Goal: Task Accomplishment & Management: Complete application form

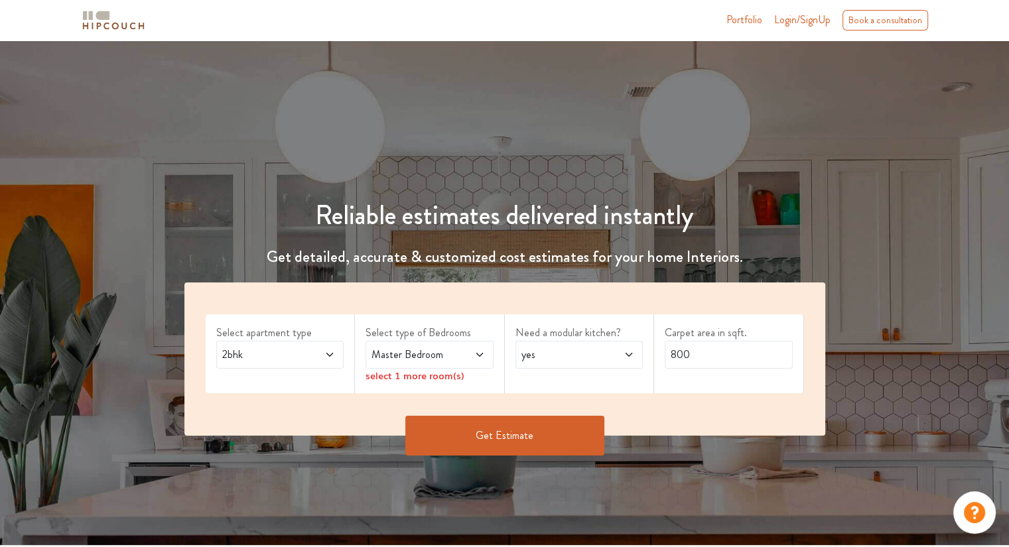
drag, startPoint x: 0, startPoint y: 0, endPoint x: 272, endPoint y: 354, distance: 446.6
click at [272, 354] on span "2bhk" at bounding box center [263, 355] width 87 height 16
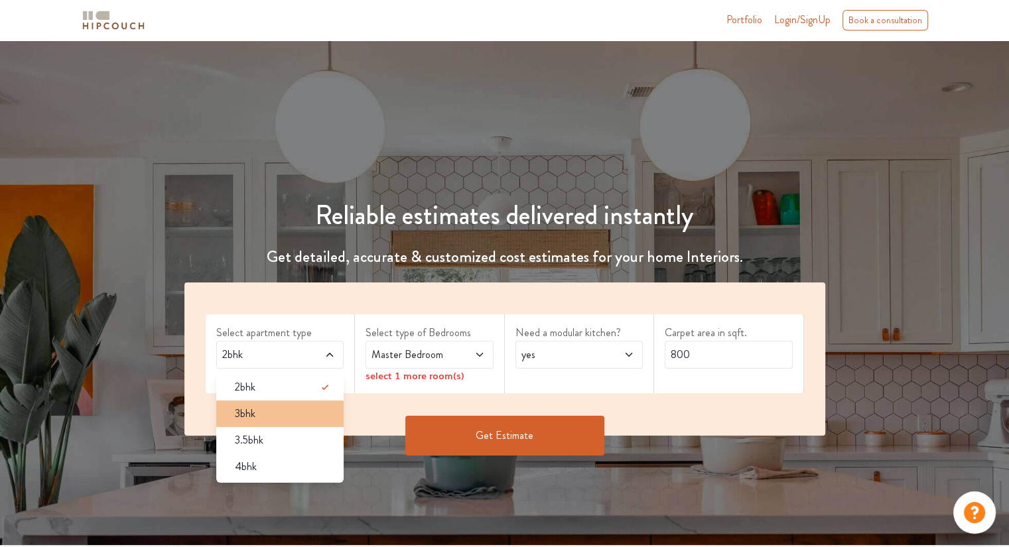
click at [255, 409] on div "3bhk" at bounding box center [284, 414] width 120 height 16
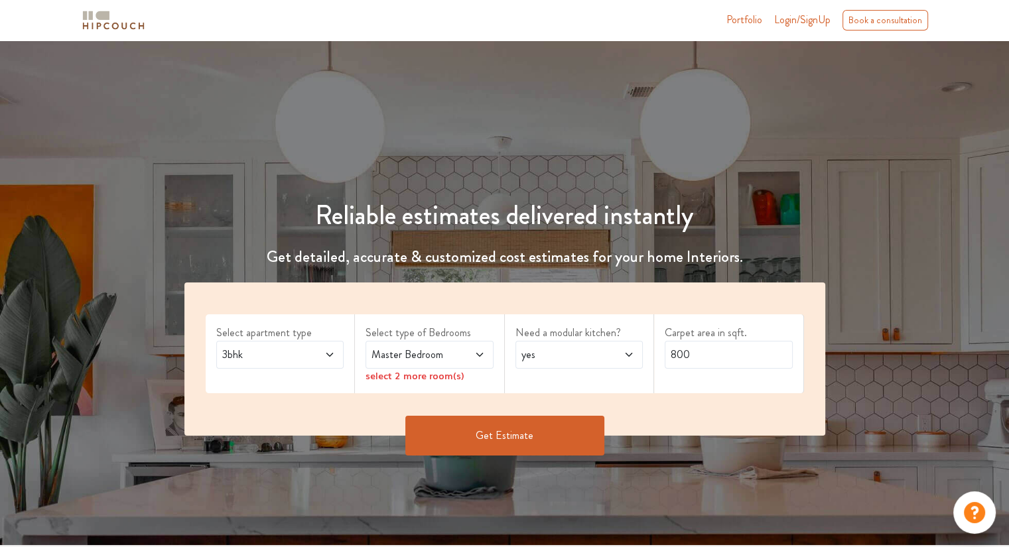
click at [389, 360] on span "Master Bedroom" at bounding box center [412, 355] width 87 height 16
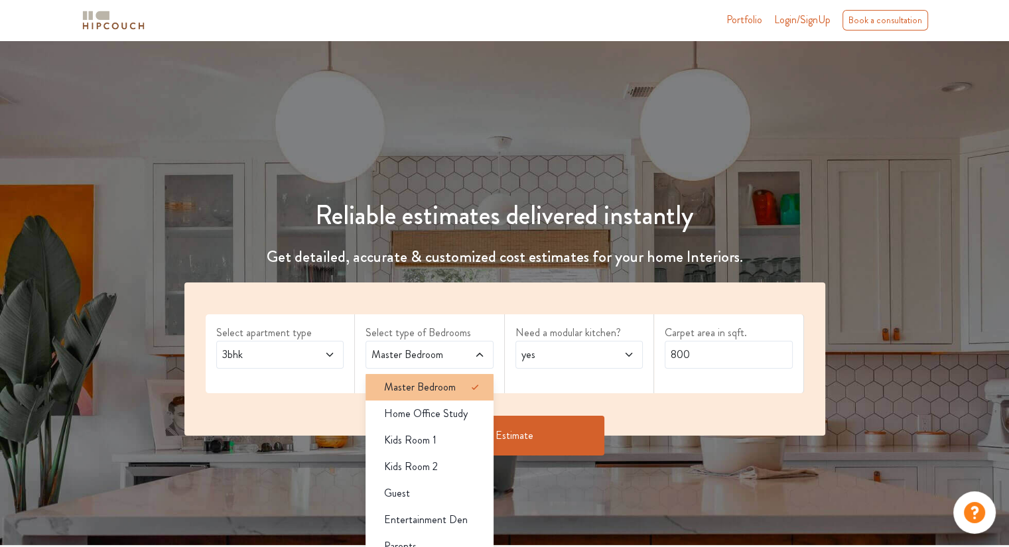
click at [403, 387] on span "Master Bedroom" at bounding box center [420, 387] width 72 height 16
click at [434, 381] on span "Master Bedroom" at bounding box center [420, 387] width 72 height 16
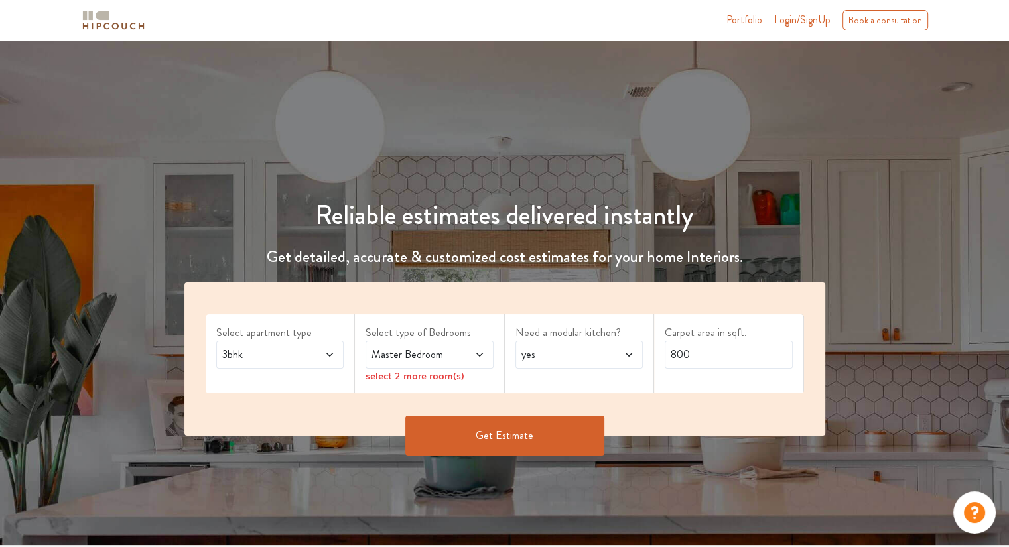
click at [423, 357] on span "Master Bedroom" at bounding box center [412, 355] width 87 height 16
click at [568, 360] on span "yes" at bounding box center [562, 355] width 87 height 16
click at [545, 416] on div "no" at bounding box center [583, 414] width 120 height 16
click at [726, 356] on input "800" at bounding box center [729, 355] width 128 height 28
type input "8"
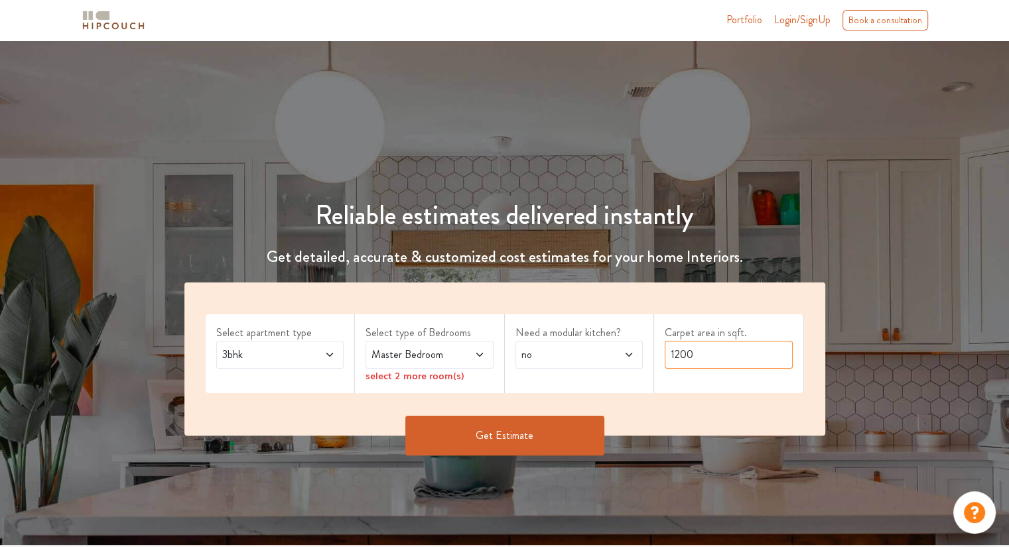
type input "1200"
click at [454, 361] on span "Master Bedroom" at bounding box center [412, 355] width 87 height 16
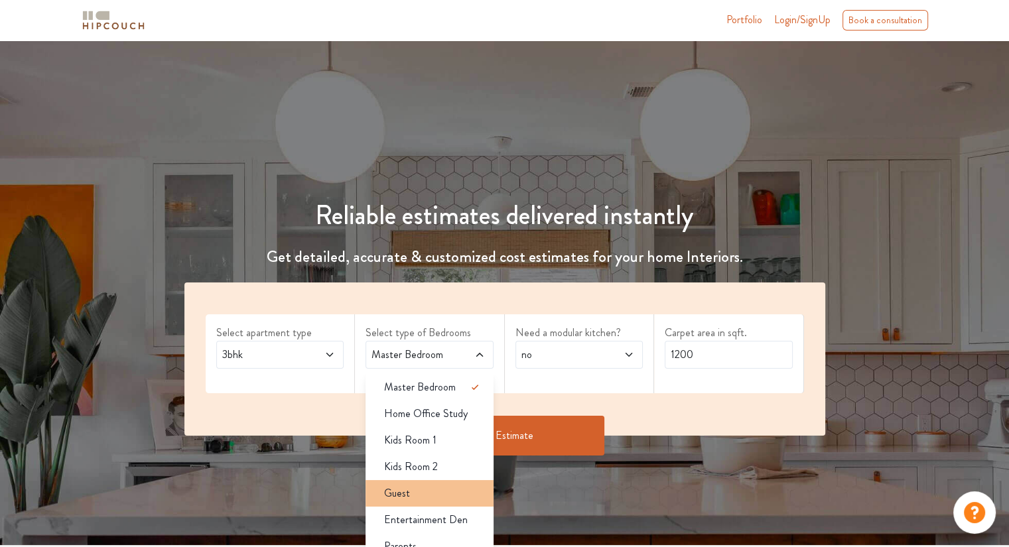
click at [399, 500] on span "Guest" at bounding box center [397, 494] width 26 height 16
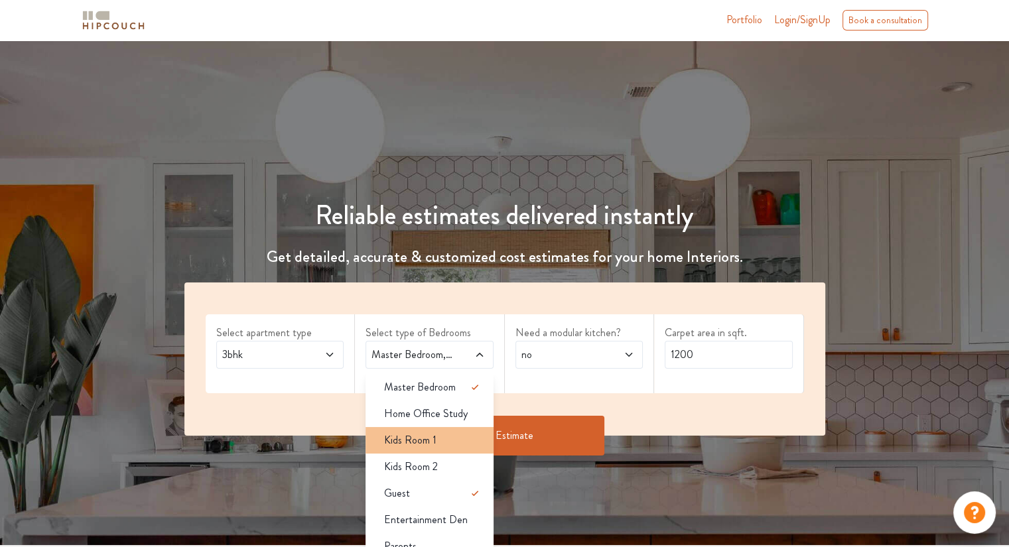
click at [424, 444] on span "Kids Room 1" at bounding box center [410, 440] width 52 height 16
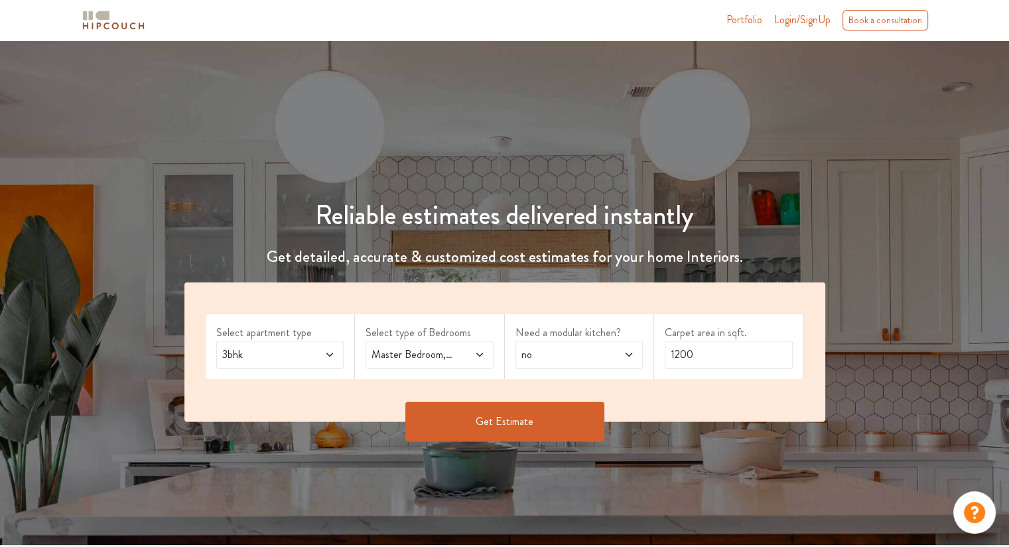
click at [506, 422] on button "Get Estimate" at bounding box center [504, 422] width 199 height 40
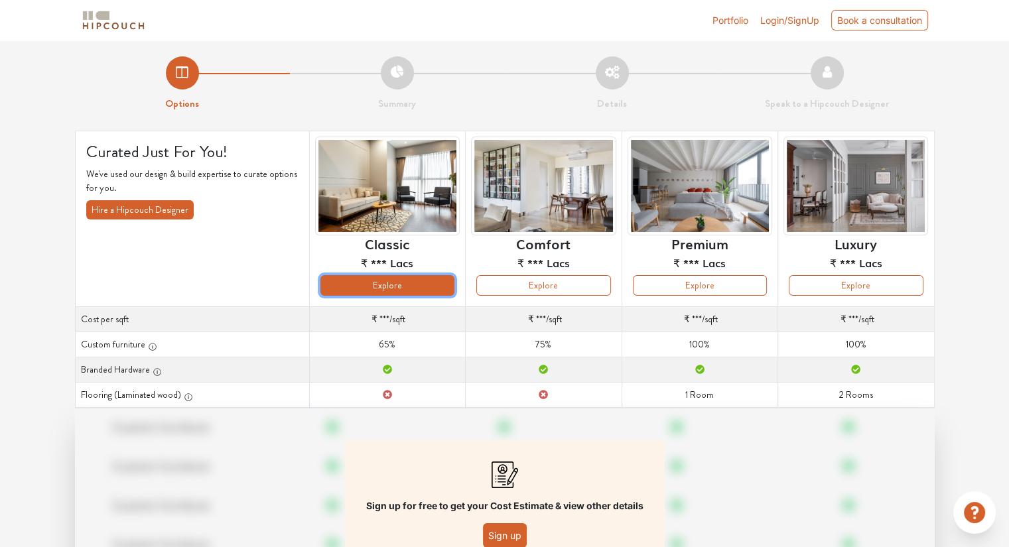
click at [393, 290] on button "Explore" at bounding box center [387, 285] width 134 height 21
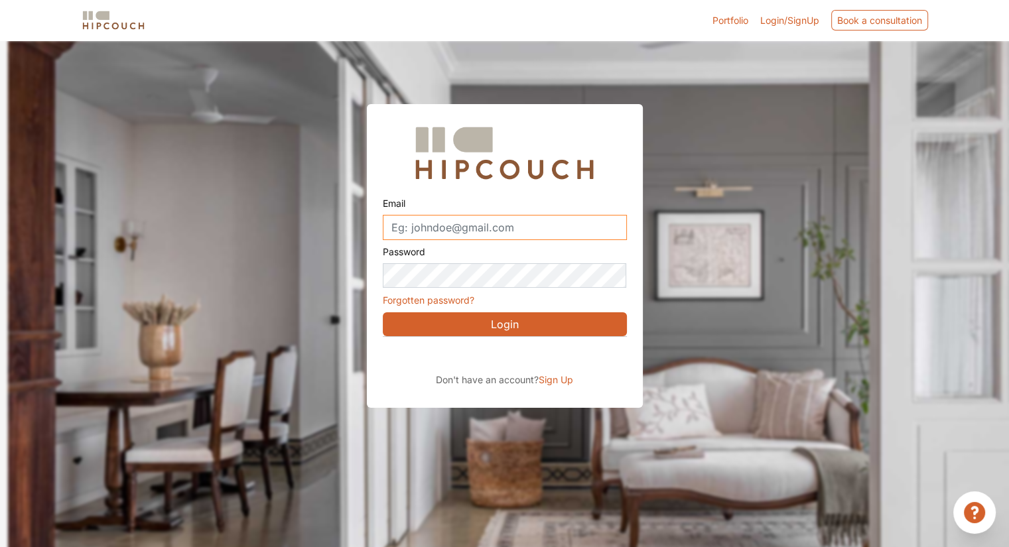
click at [411, 224] on input "Email" at bounding box center [505, 227] width 244 height 25
type input "[EMAIL_ADDRESS][DOMAIN_NAME]"
click at [675, 218] on div at bounding box center [512, 313] width 1009 height 547
click at [105, 23] on img at bounding box center [113, 20] width 66 height 23
